Goal: Information Seeking & Learning: Find contact information

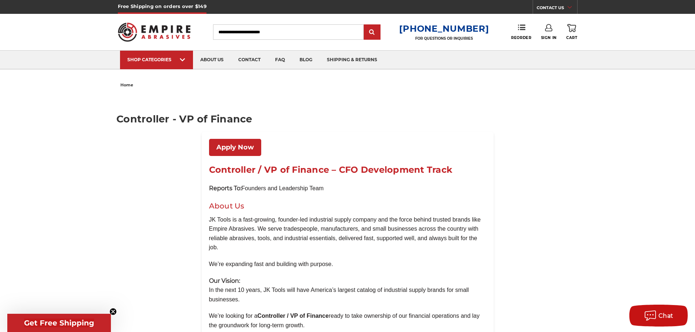
click at [173, 28] on img at bounding box center [154, 32] width 73 height 28
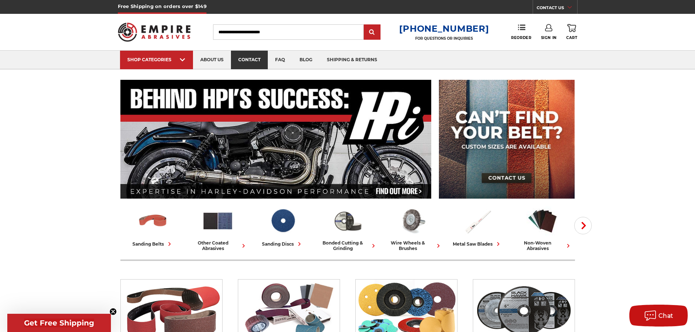
click at [243, 60] on link "contact" at bounding box center [249, 60] width 37 height 19
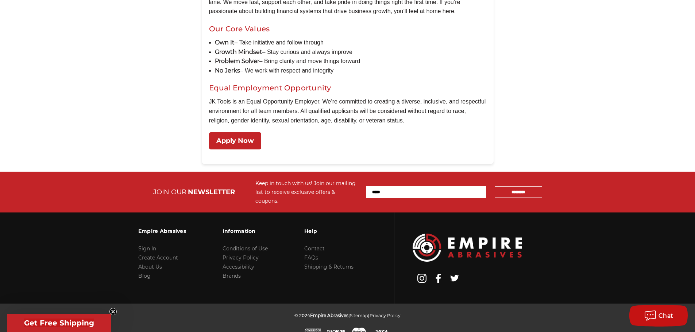
scroll to position [851, 0]
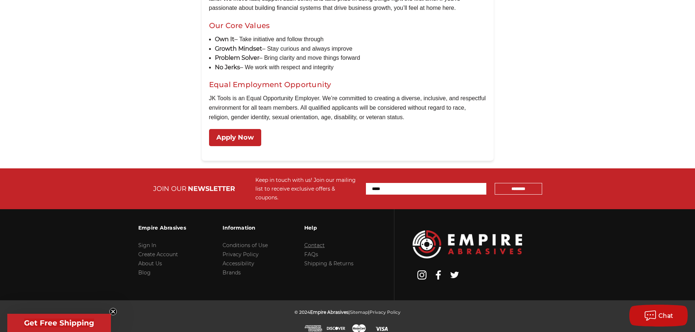
click at [320, 242] on link "Contact" at bounding box center [314, 245] width 20 height 7
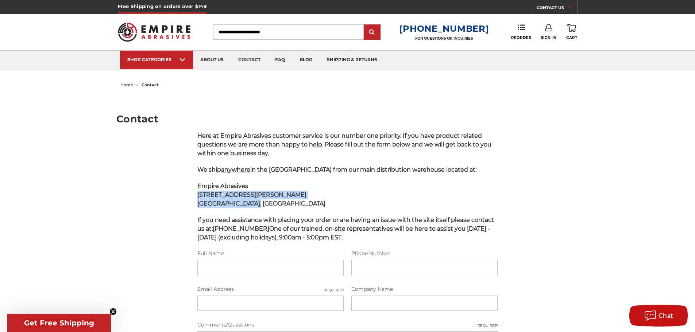
drag, startPoint x: 258, startPoint y: 204, endPoint x: 197, endPoint y: 193, distance: 61.7
click at [197, 193] on p "Empire Abrasives 85 B Hoffman Lane Islandia, NY 11749" at bounding box center [347, 195] width 301 height 26
copy strong "85 B Hoffman Lane Islandia, NY 11749"
click at [247, 62] on link "contact" at bounding box center [249, 60] width 37 height 19
click at [229, 165] on div "Here at Empire Abrasives customer service is our number one priority. If you ha…" at bounding box center [347, 290] width 308 height 316
